Goal: Contribute content: Add original content to the website for others to see

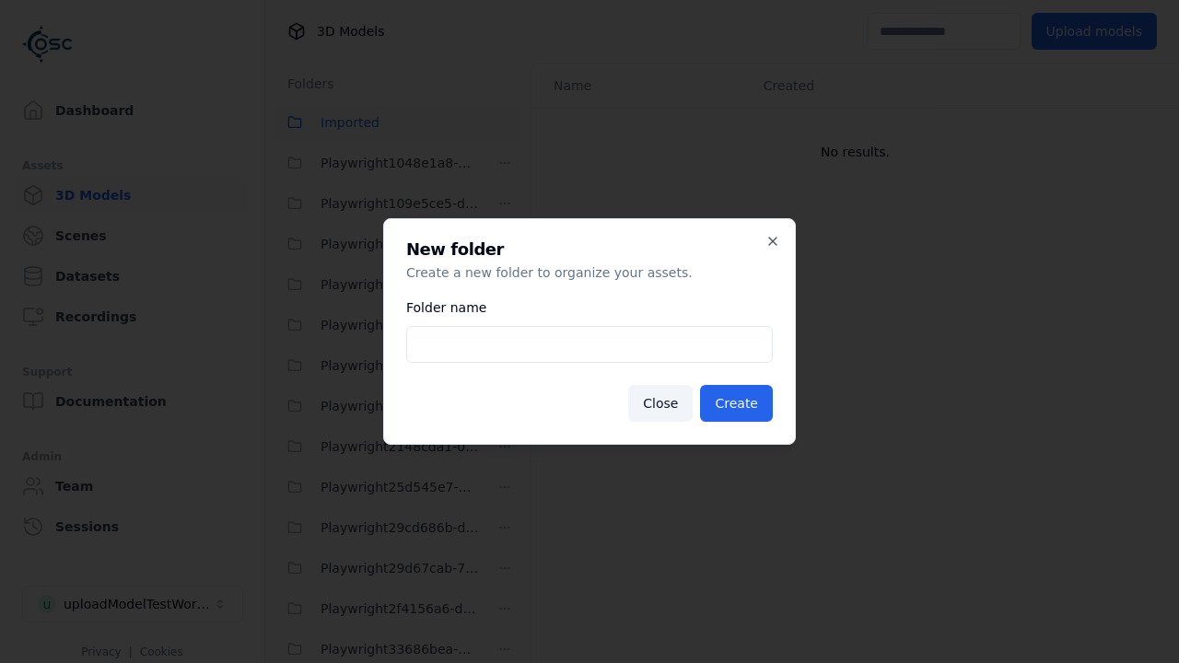
scroll to position [3081, 0]
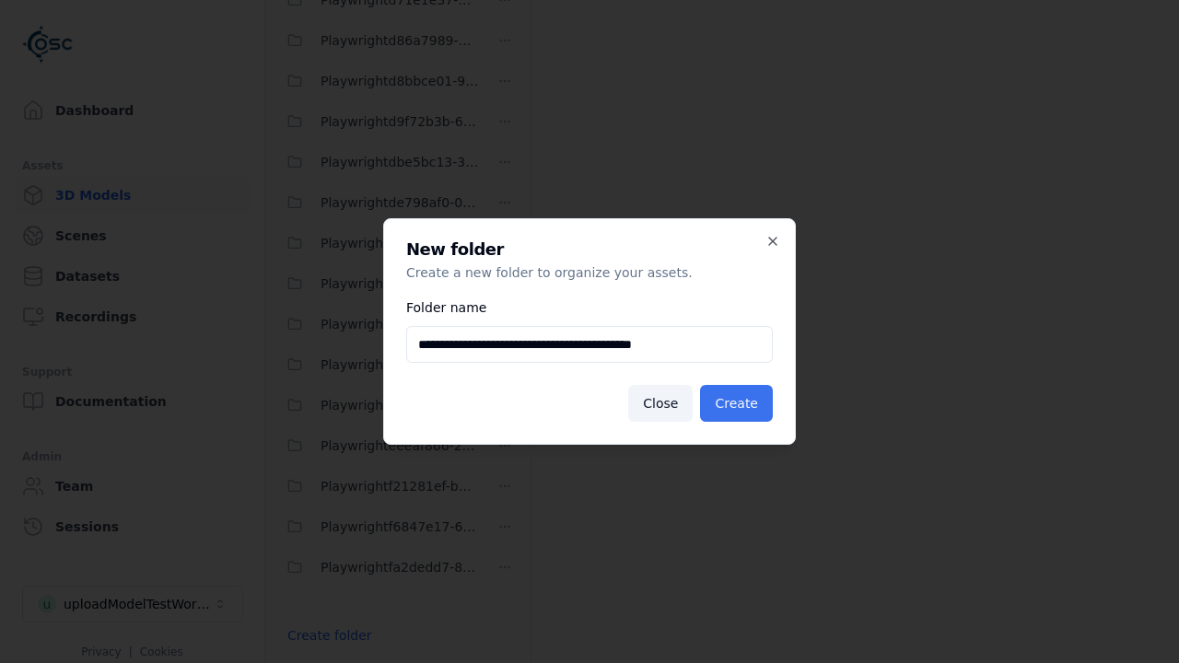
type input "**********"
click at [740, 403] on button "Create" at bounding box center [736, 403] width 73 height 37
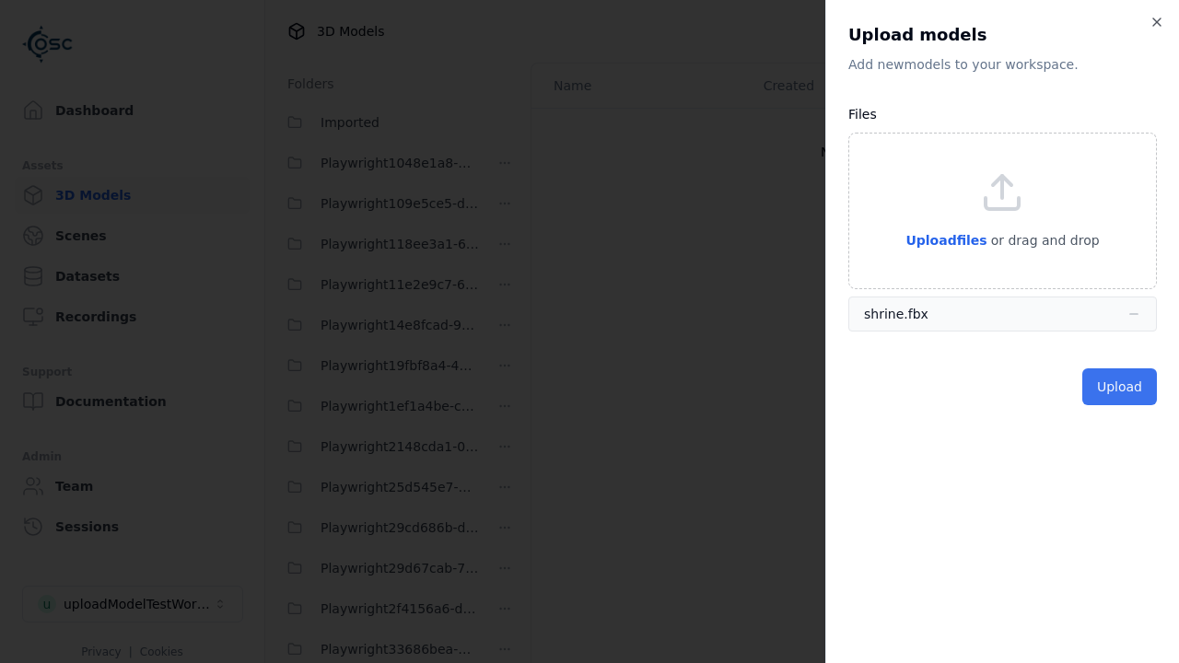
click at [1121, 386] on button "Upload" at bounding box center [1119, 386] width 75 height 37
